Goal: Navigation & Orientation: Find specific page/section

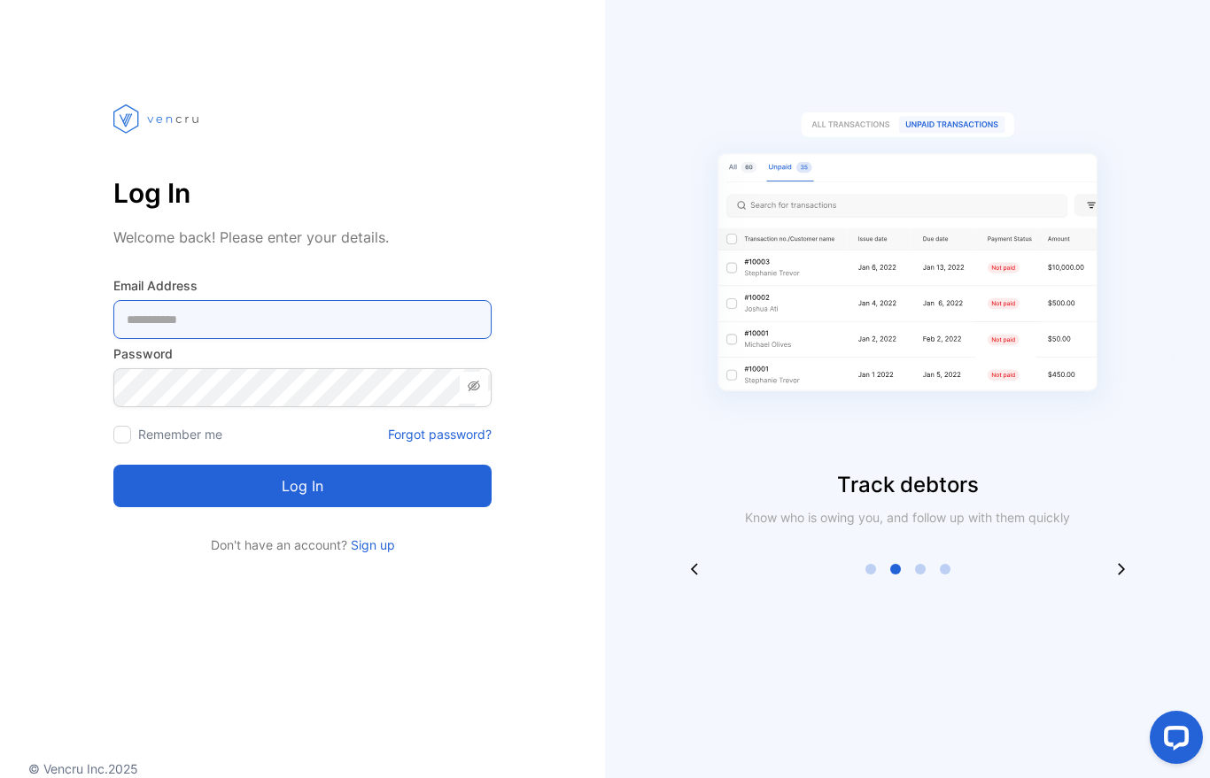
click at [259, 331] on Address-inputemail "email" at bounding box center [302, 319] width 378 height 39
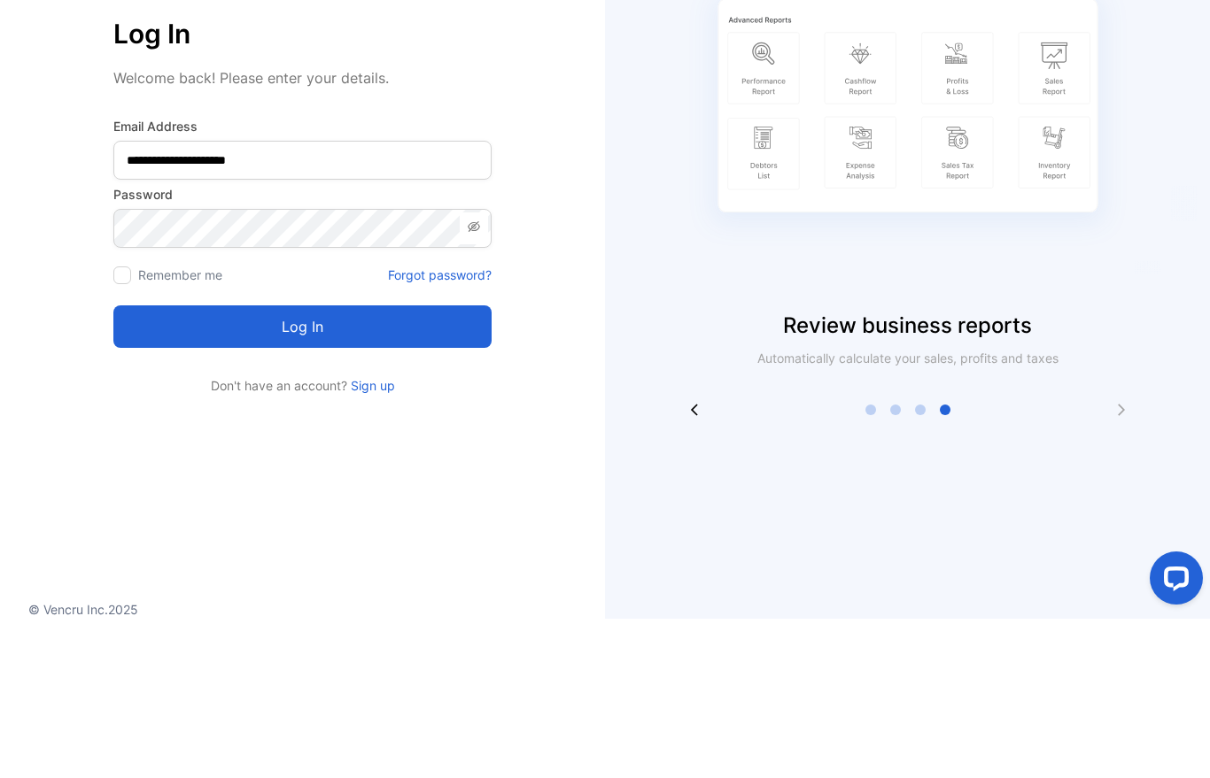
scroll to position [22, 0]
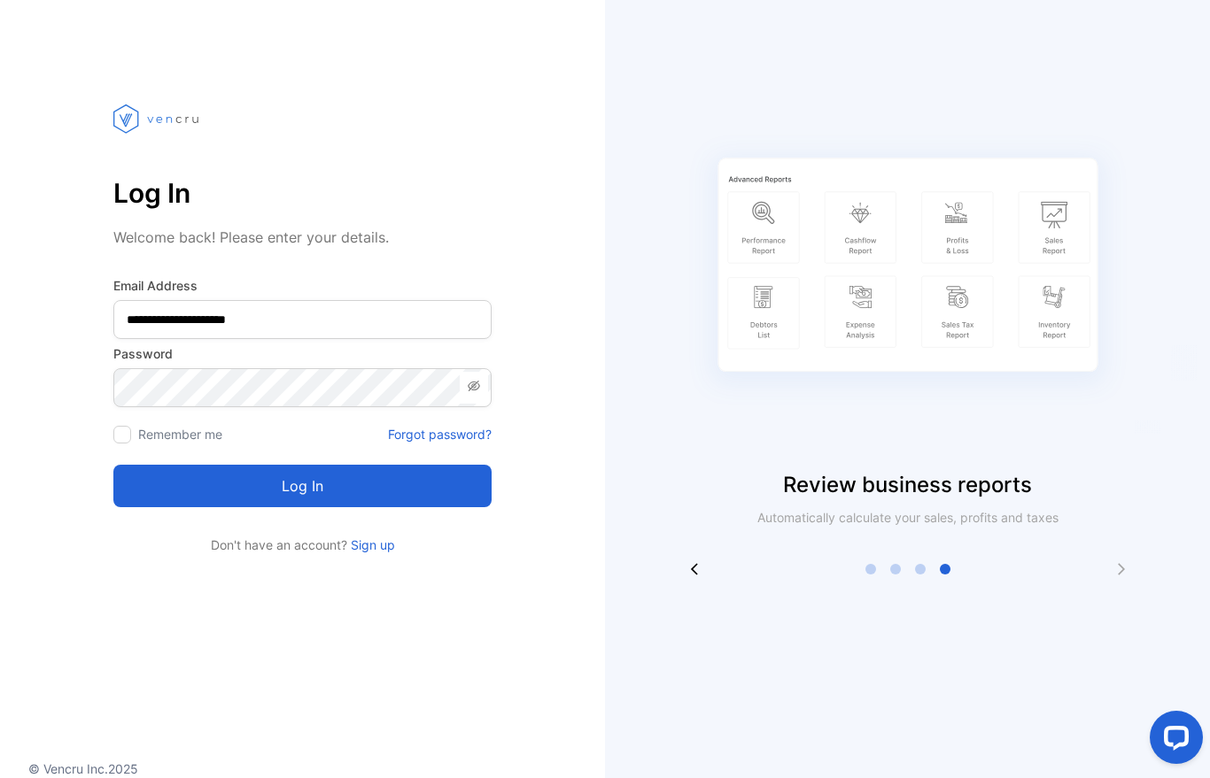
click at [215, 474] on button "Log in" at bounding box center [302, 486] width 378 height 43
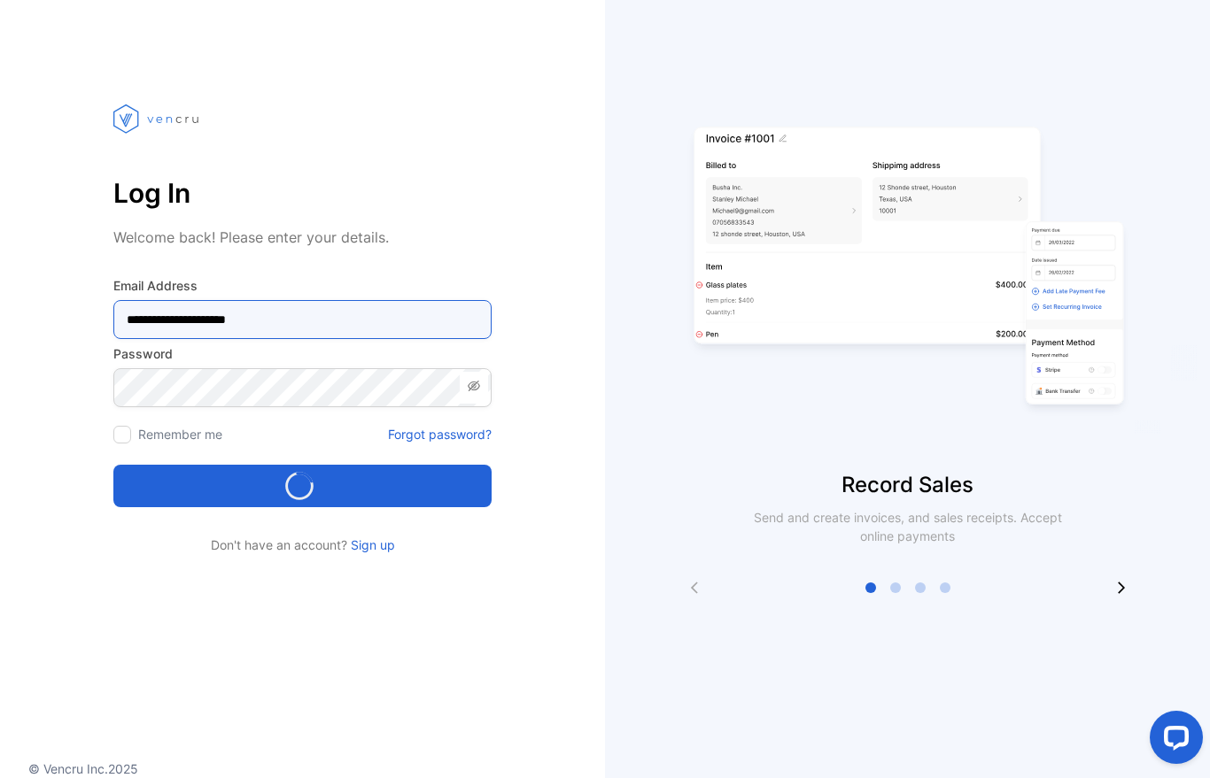
type Address-inputemail "**********"
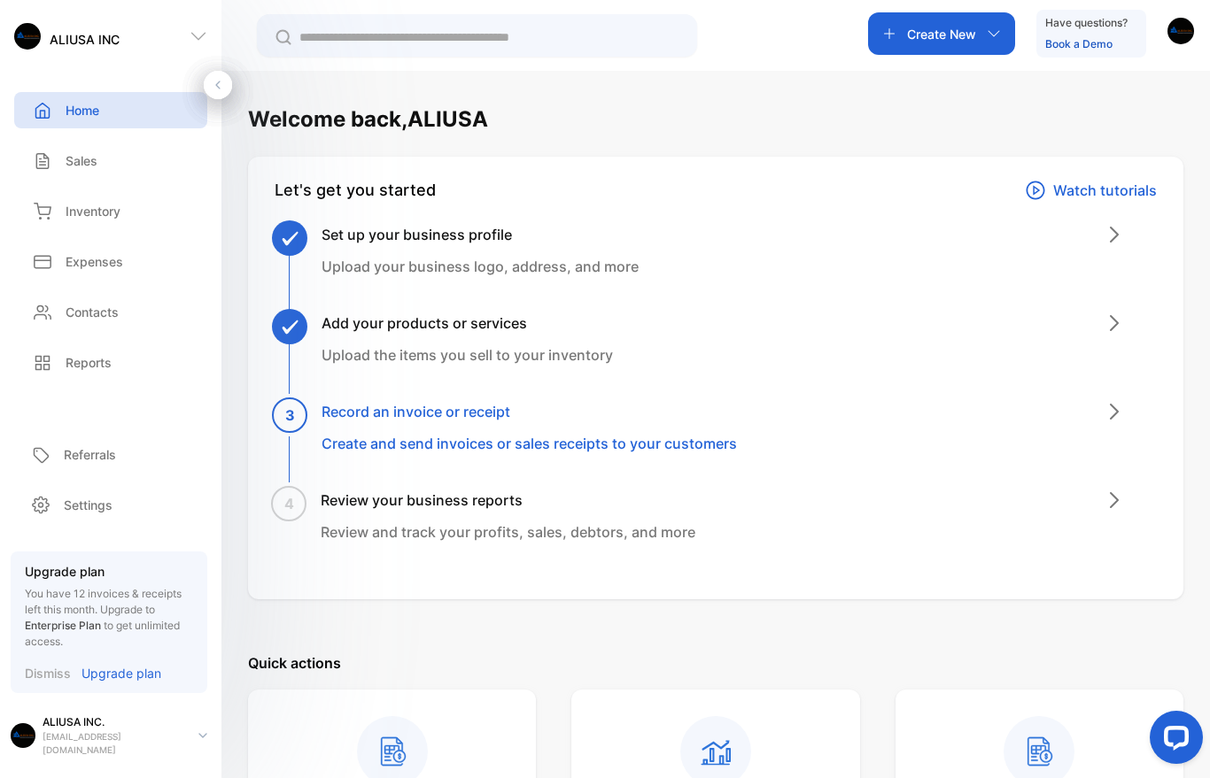
click at [93, 464] on p "Referrals" at bounding box center [90, 454] width 52 height 19
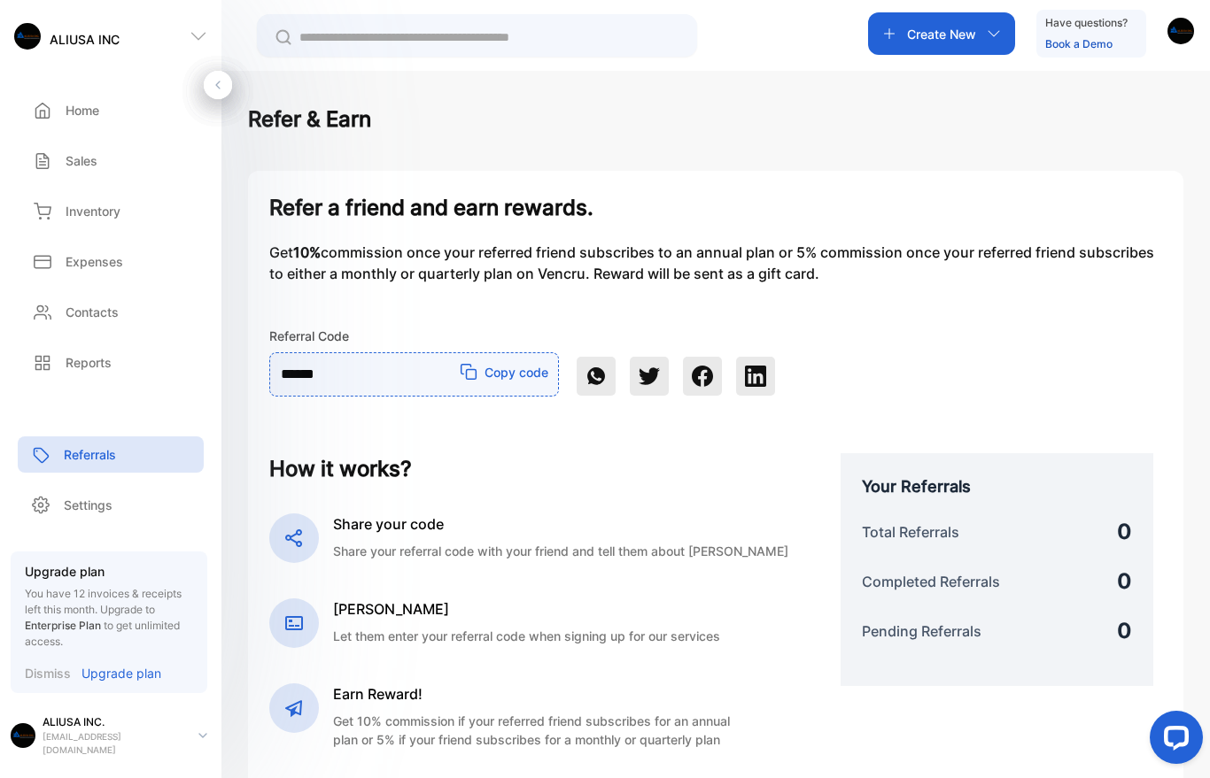
click at [82, 159] on p "Sales" at bounding box center [82, 160] width 32 height 19
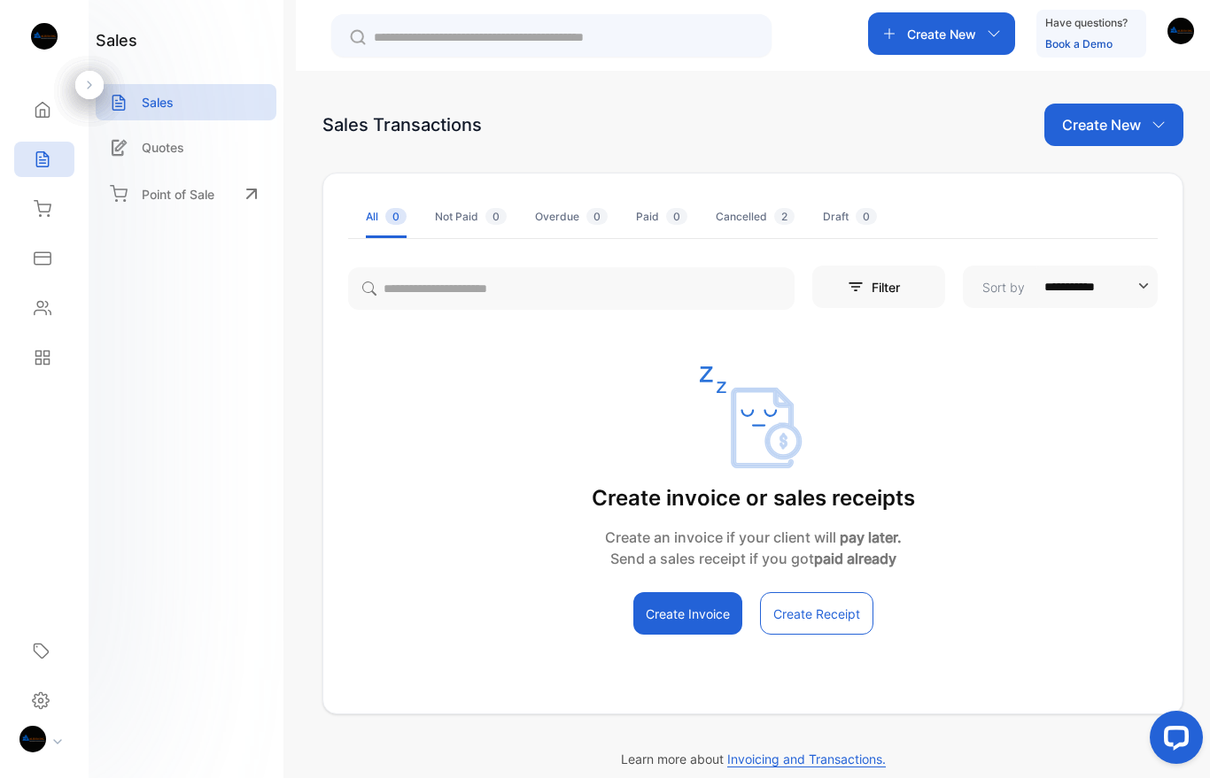
click at [174, 195] on p "Point of Sale" at bounding box center [178, 194] width 73 height 19
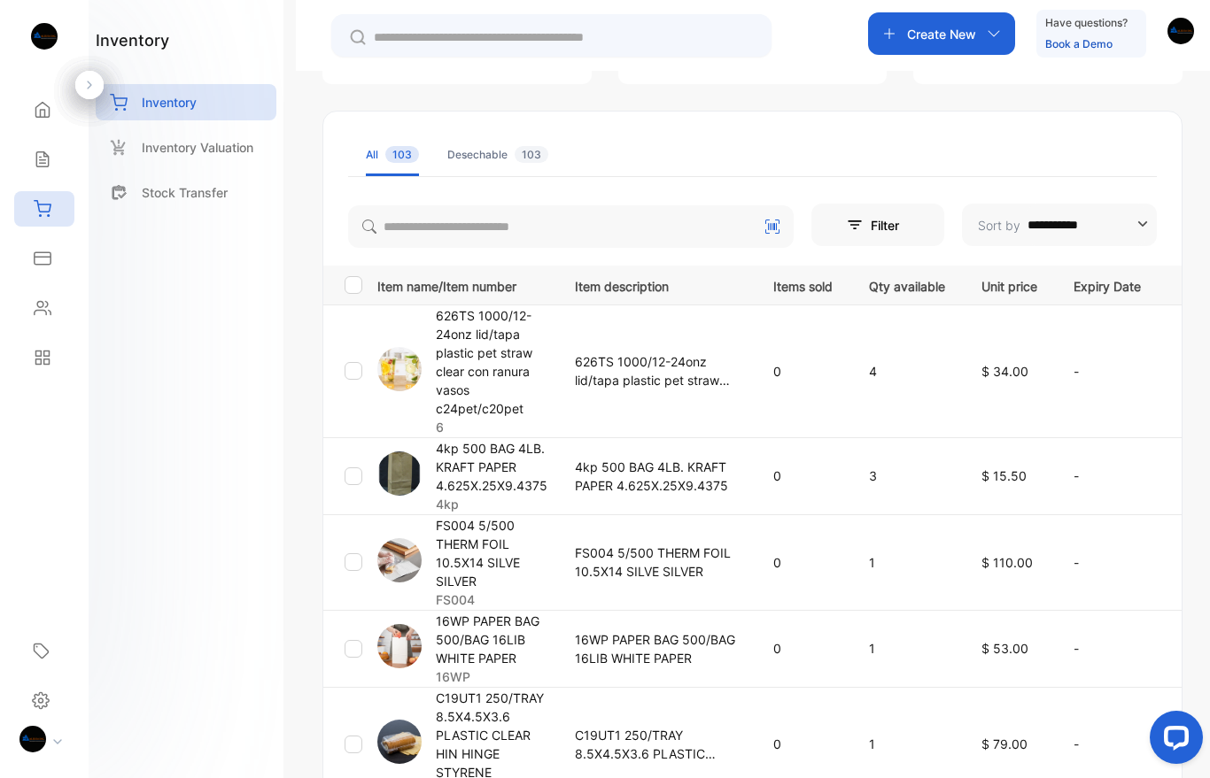
scroll to position [198, 0]
click at [397, 364] on img at bounding box center [399, 367] width 44 height 44
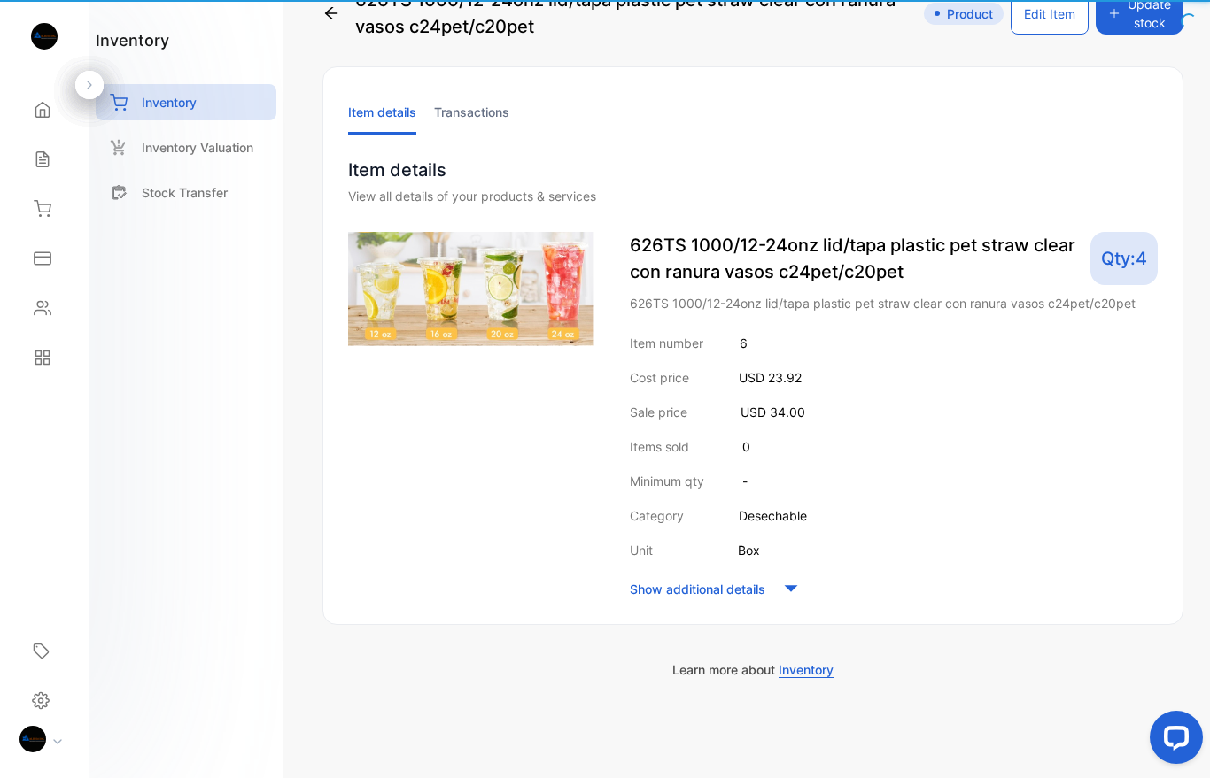
scroll to position [27, 0]
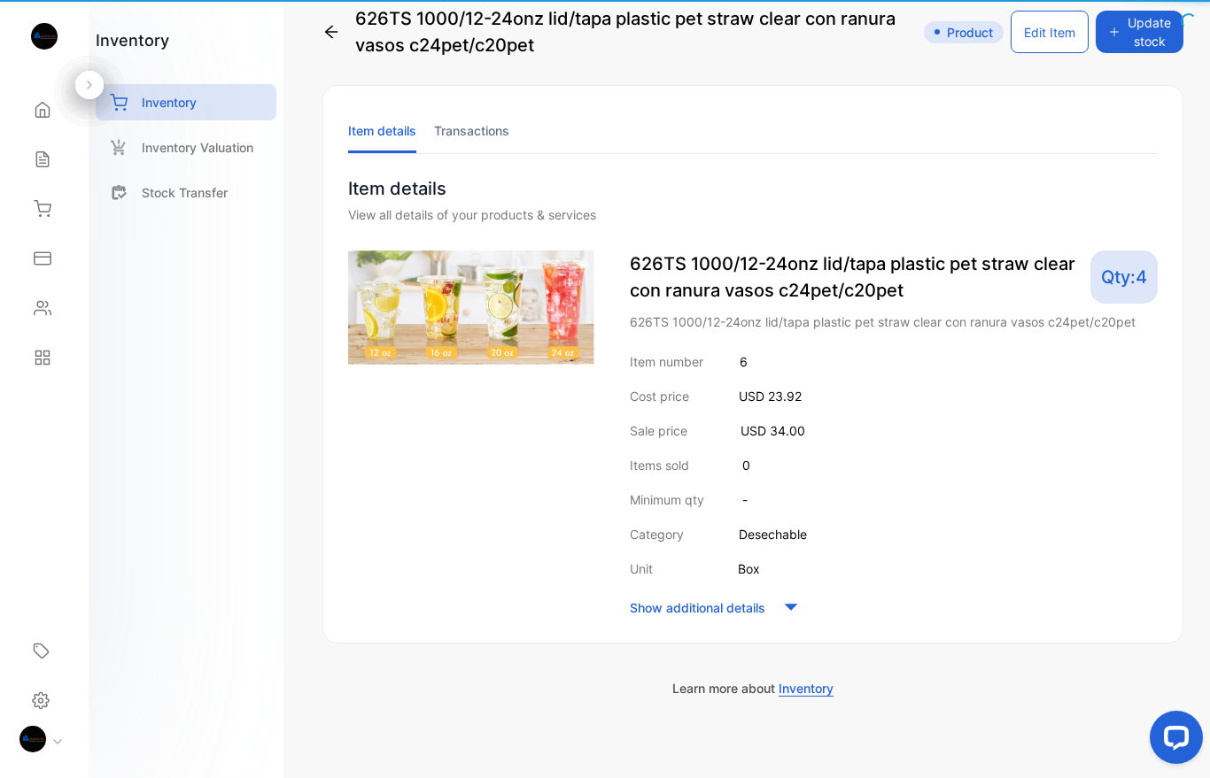
click at [401, 362] on img at bounding box center [471, 308] width 246 height 114
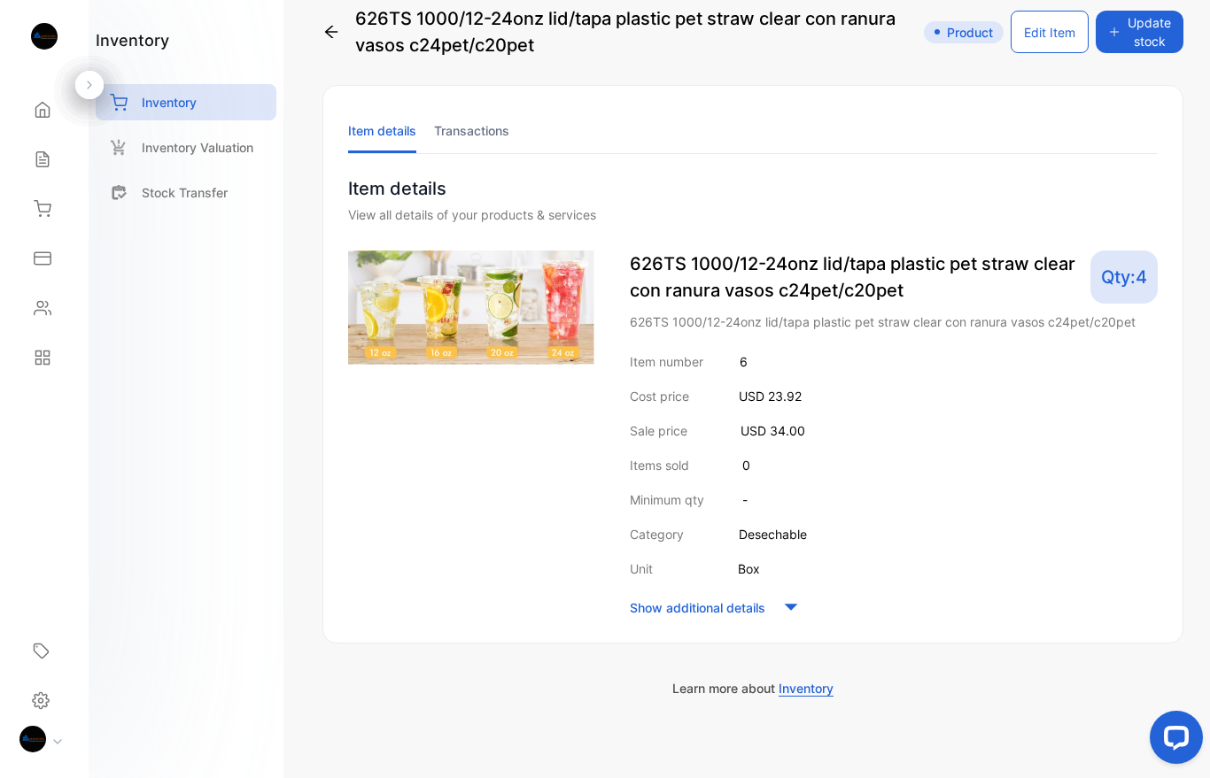
click at [529, 298] on img at bounding box center [471, 308] width 246 height 114
click at [516, 288] on img at bounding box center [471, 308] width 246 height 114
click at [509, 302] on img at bounding box center [471, 308] width 246 height 114
click at [198, 196] on p "Stock Transfer" at bounding box center [185, 192] width 86 height 19
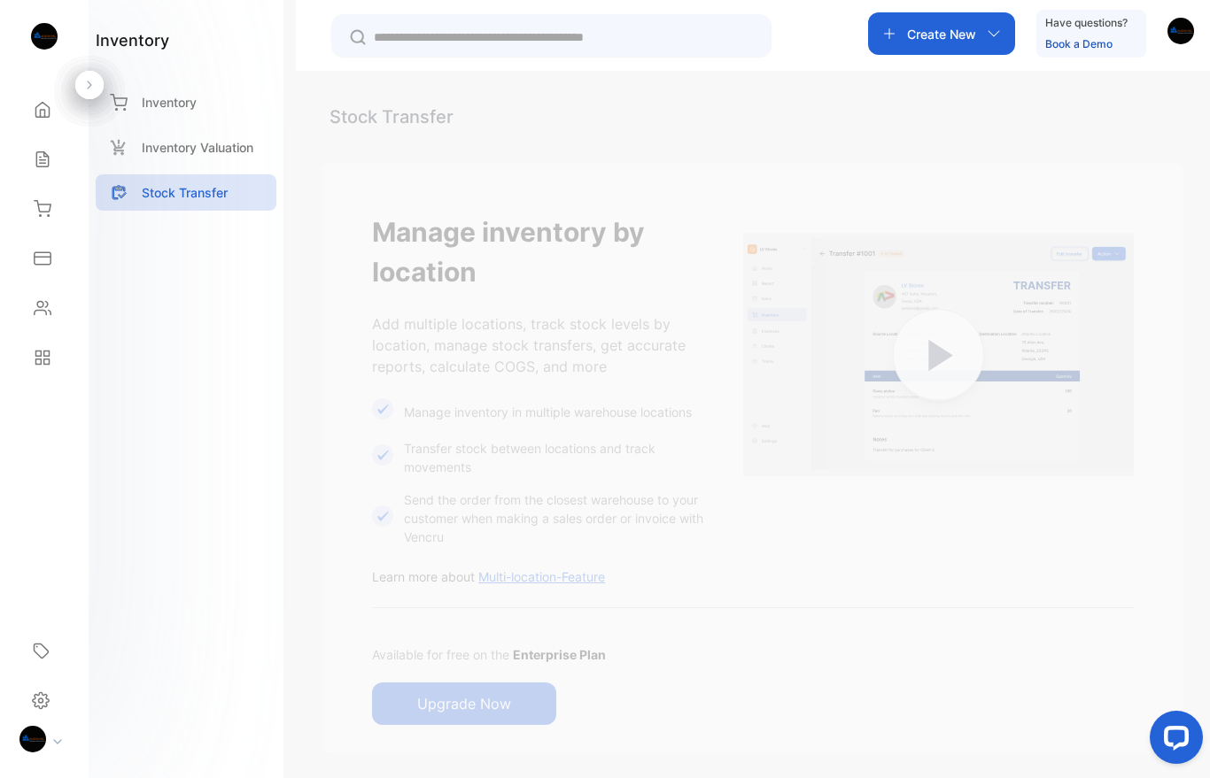
click at [203, 137] on div "Inventory Valuation" at bounding box center [186, 147] width 181 height 36
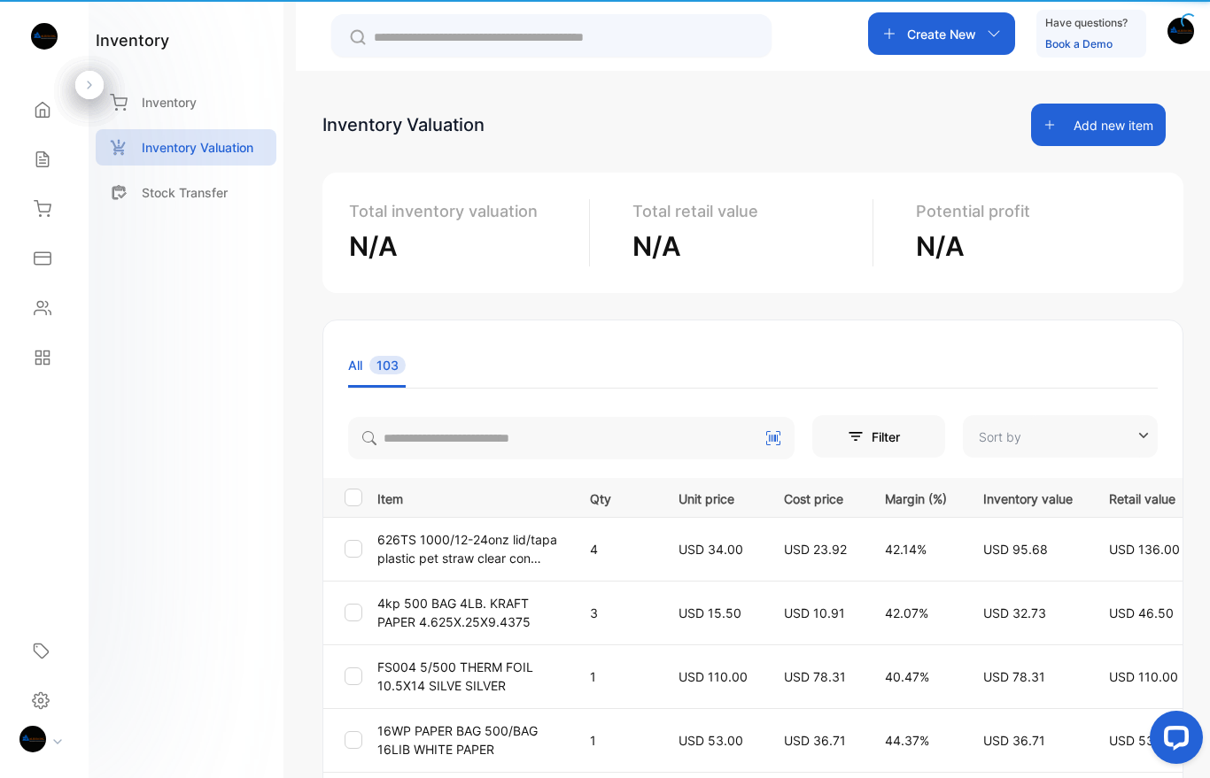
type input "**********"
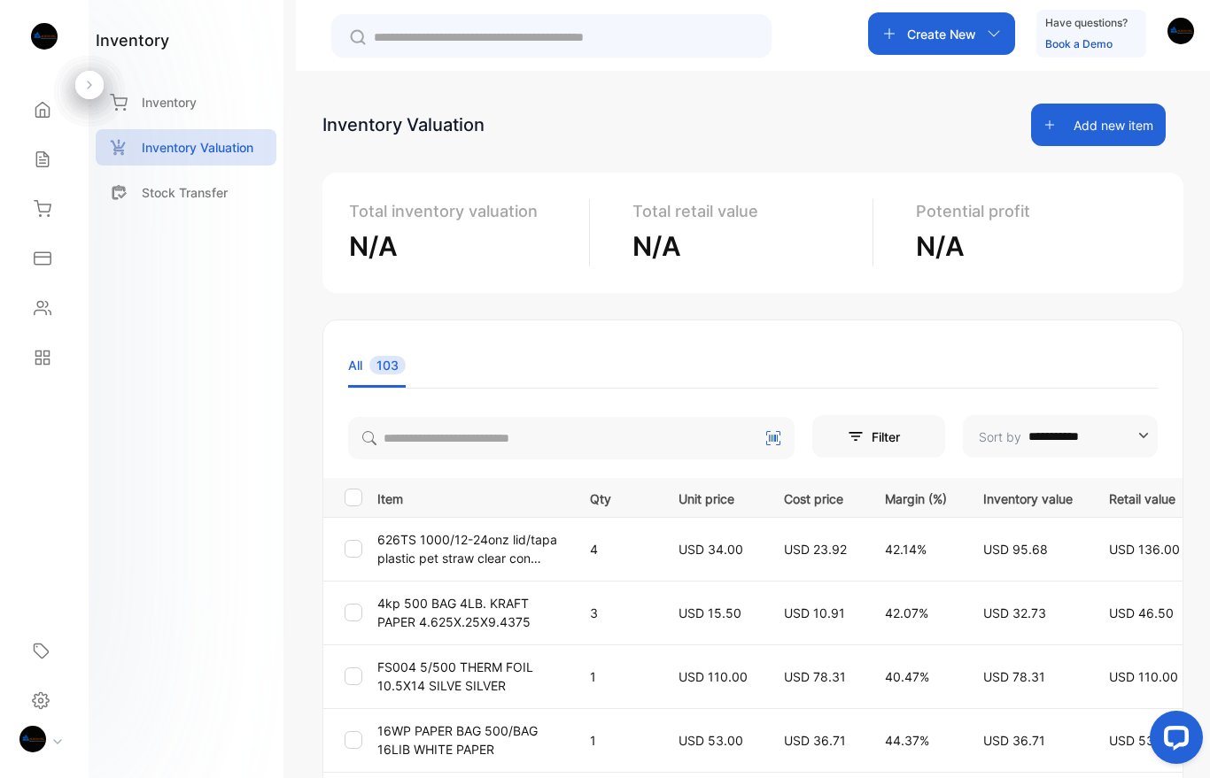
click at [181, 107] on p "Inventory" at bounding box center [169, 102] width 55 height 19
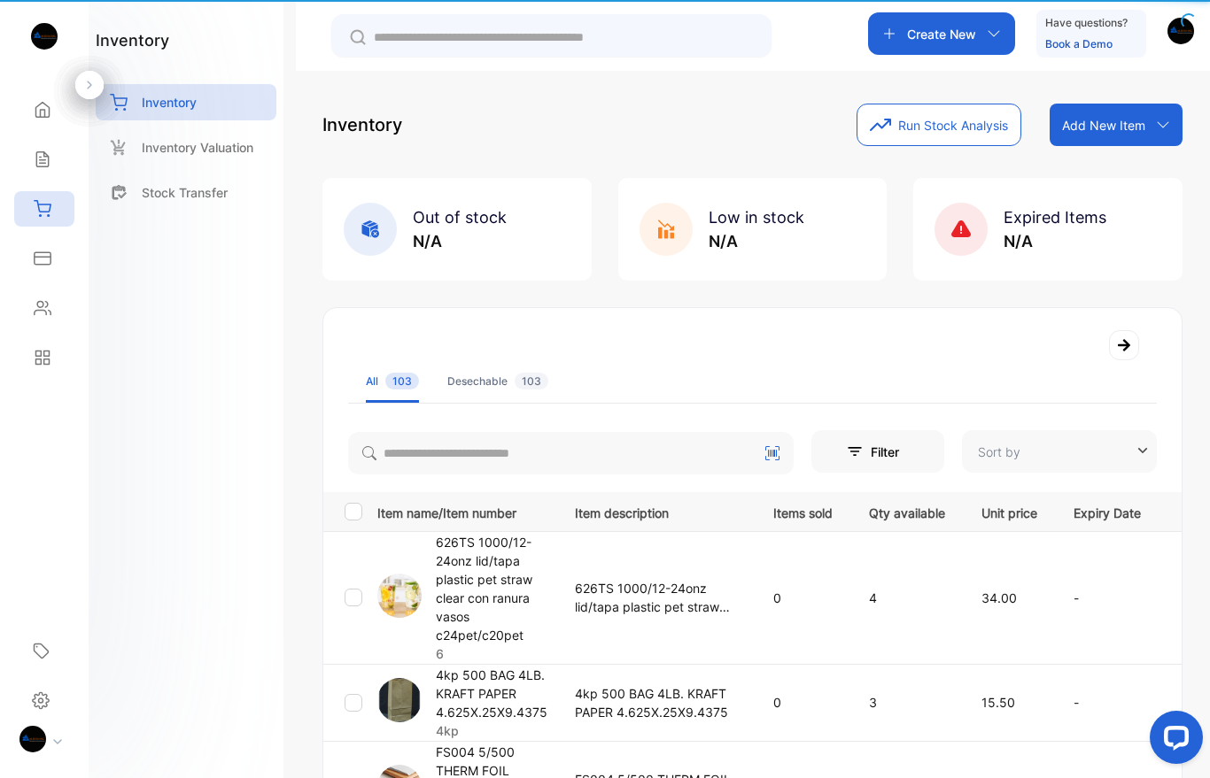
type input "**********"
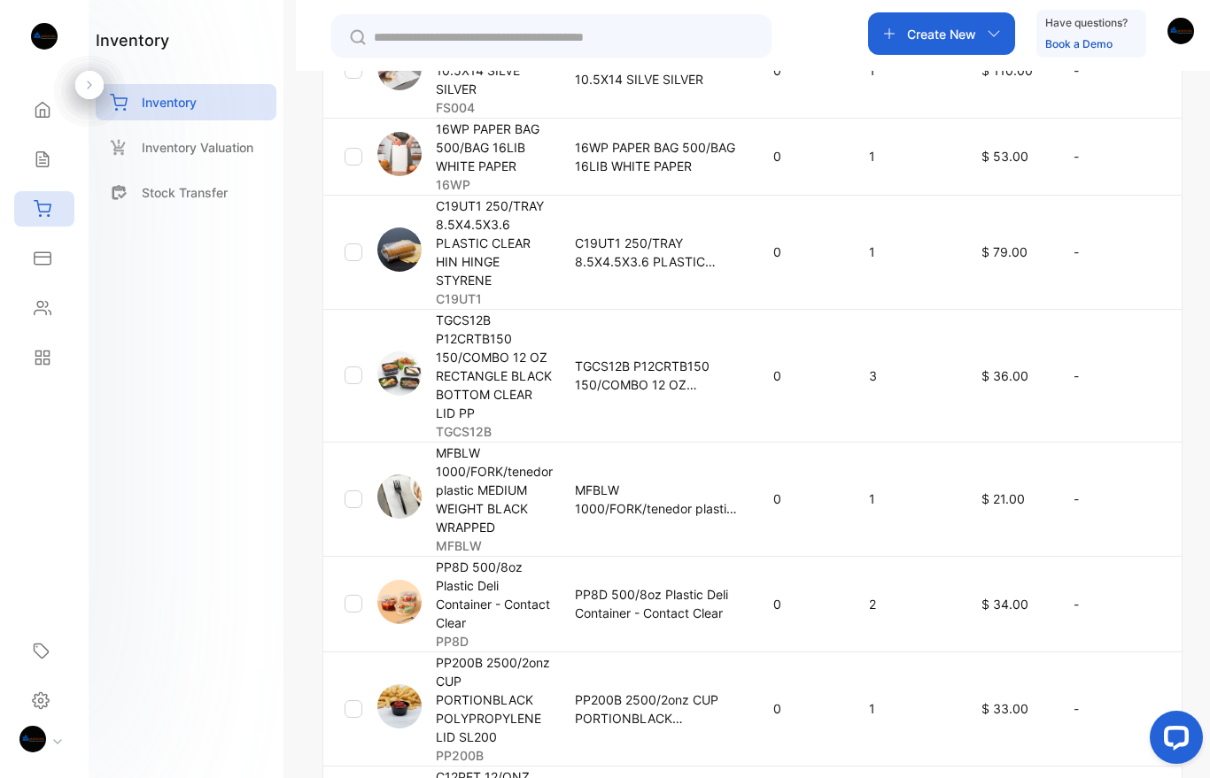
scroll to position [690, 0]
click at [346, 260] on td at bounding box center [346, 251] width 47 height 114
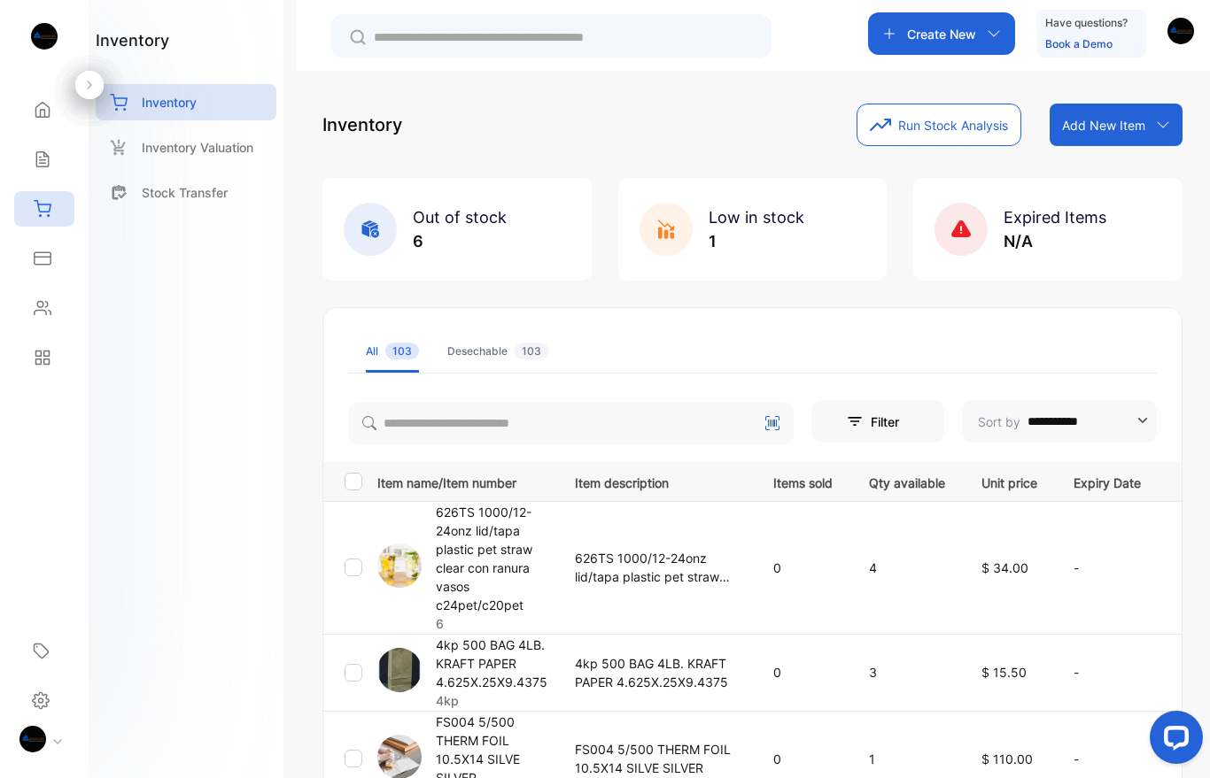
scroll to position [0, 0]
click at [43, 96] on div "Home" at bounding box center [44, 109] width 60 height 35
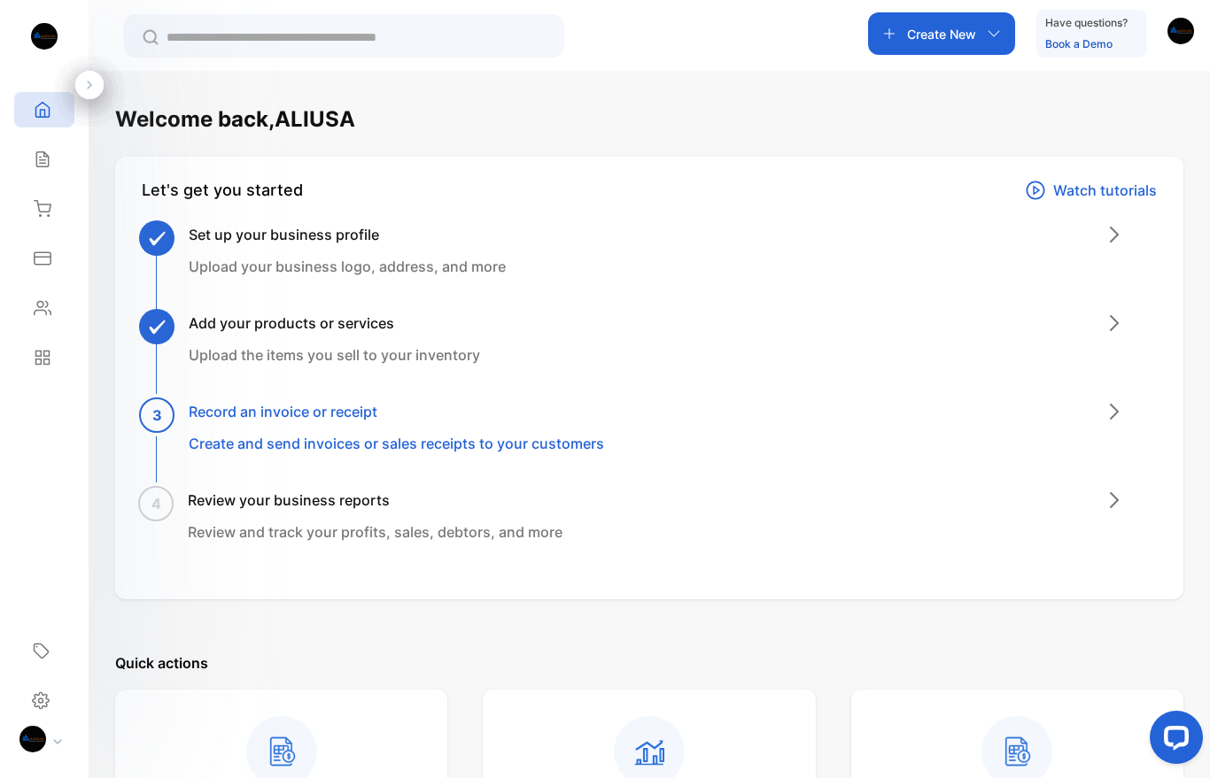
click at [50, 161] on icon at bounding box center [43, 160] width 18 height 18
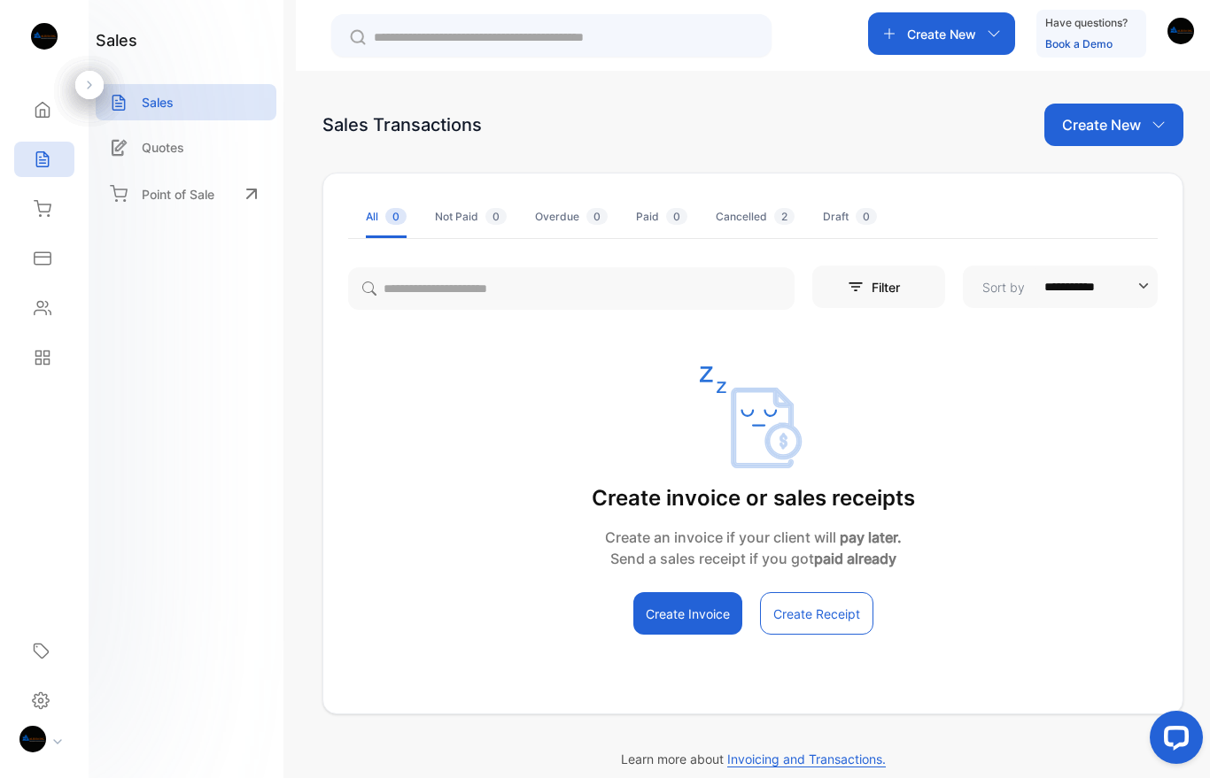
click at [41, 198] on div "Inventory" at bounding box center [44, 208] width 60 height 35
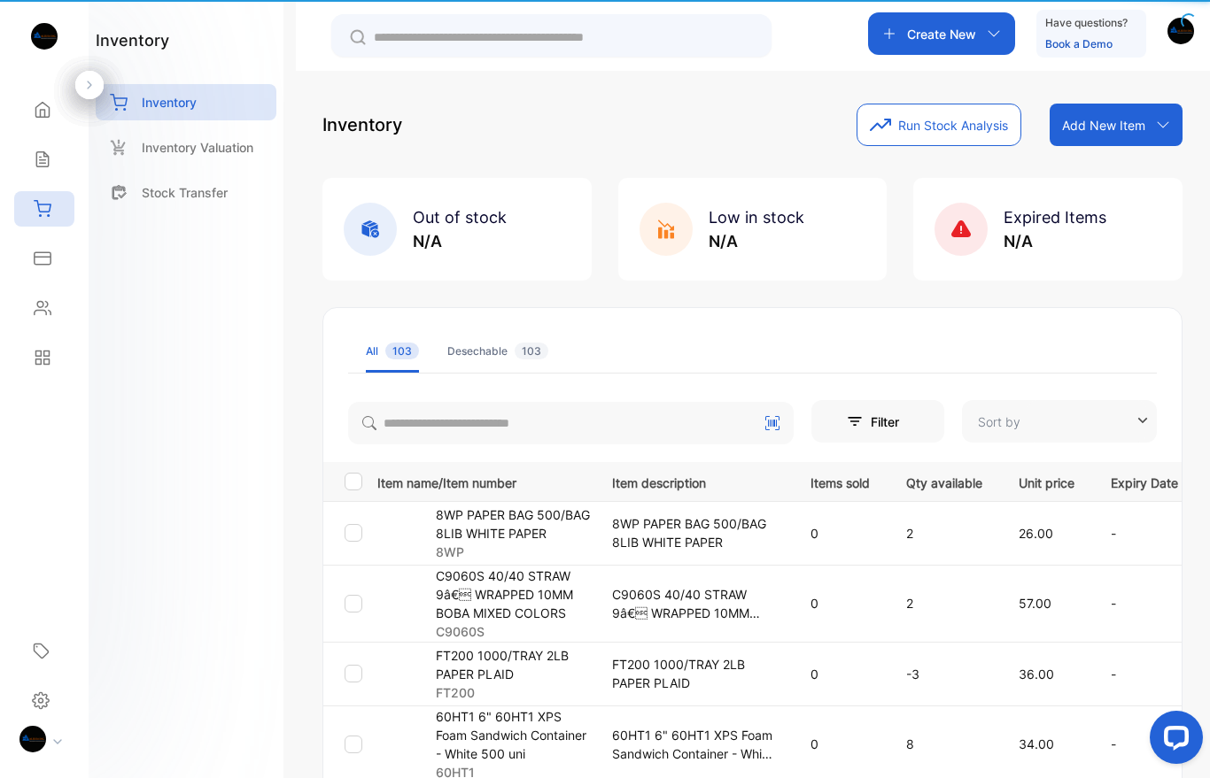
type input "**********"
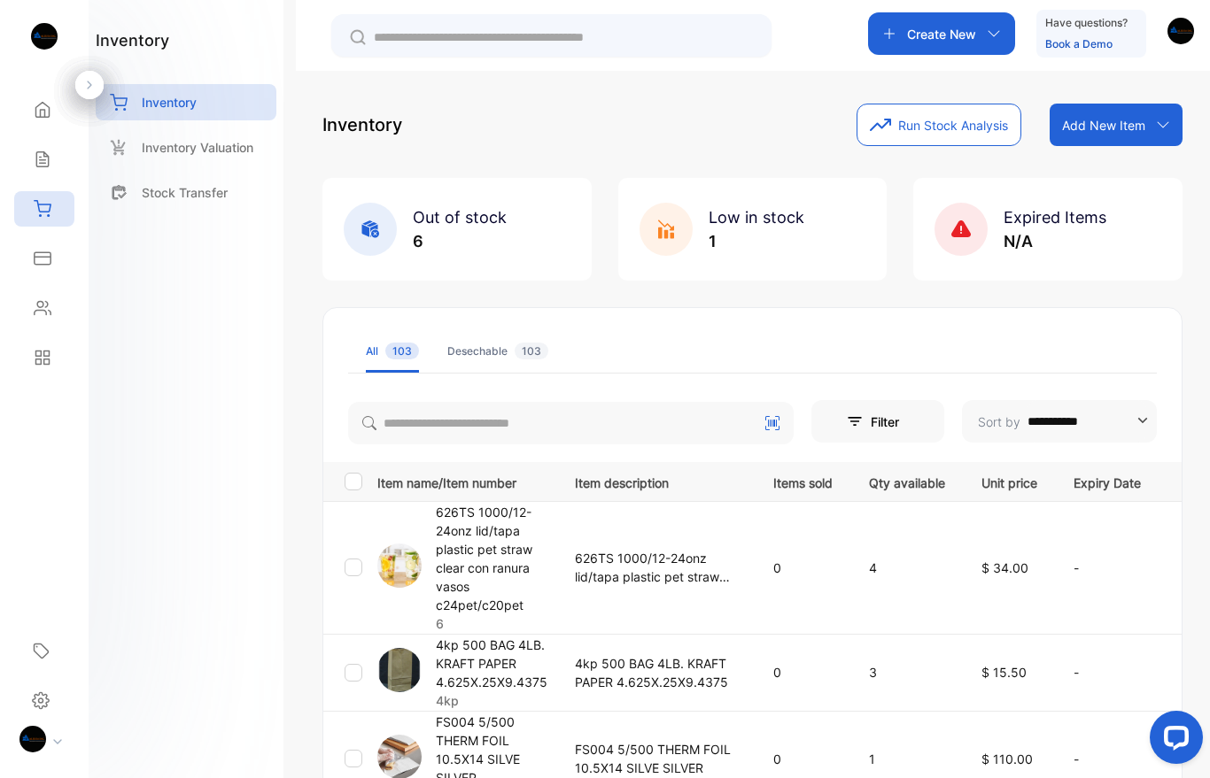
click at [216, 106] on div "Inventory" at bounding box center [186, 102] width 181 height 36
click at [44, 114] on icon at bounding box center [42, 110] width 13 height 15
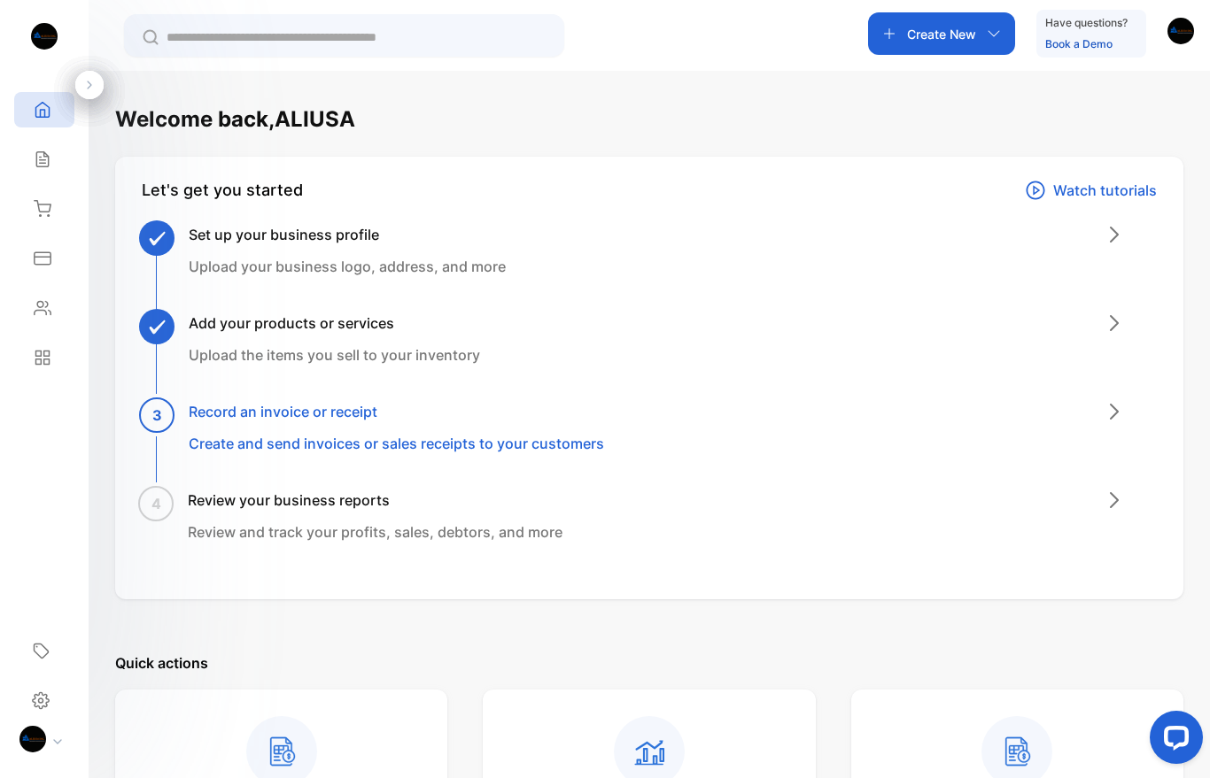
click at [50, 154] on icon at bounding box center [43, 160] width 18 height 18
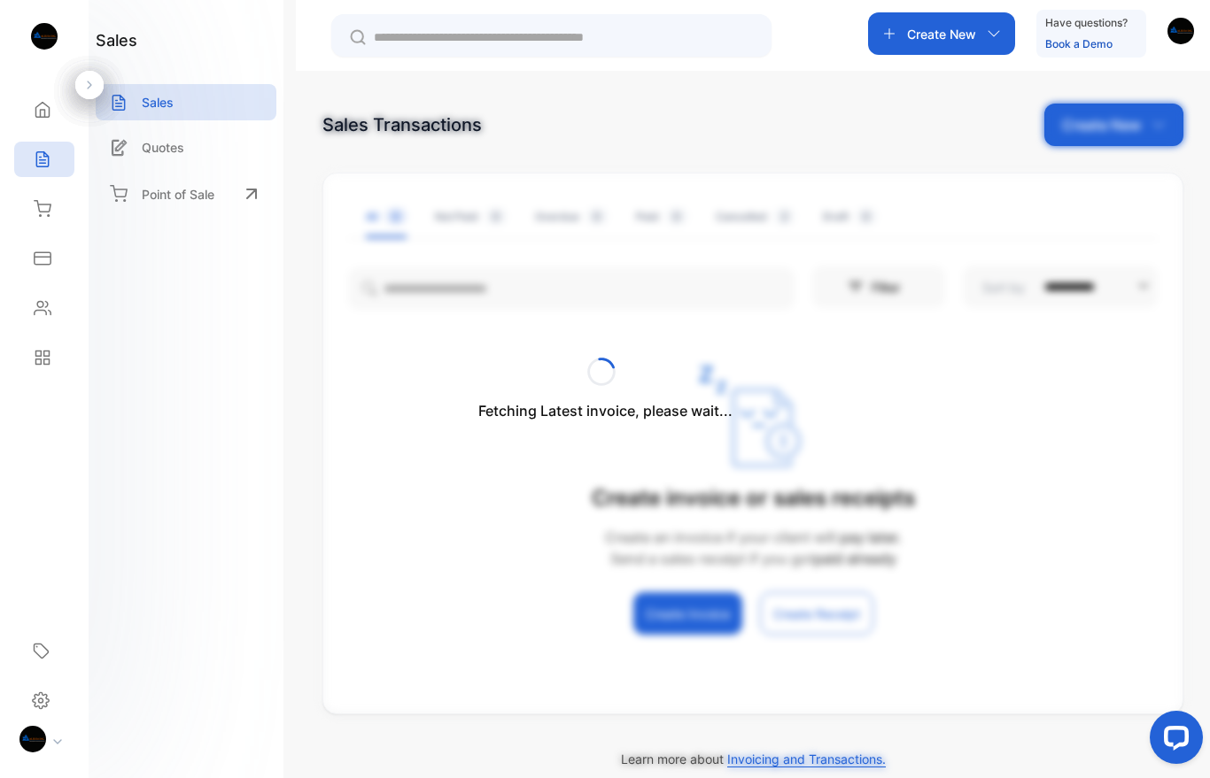
click at [206, 195] on p "Point of Sale" at bounding box center [178, 194] width 73 height 19
